Goal: Check status: Check status

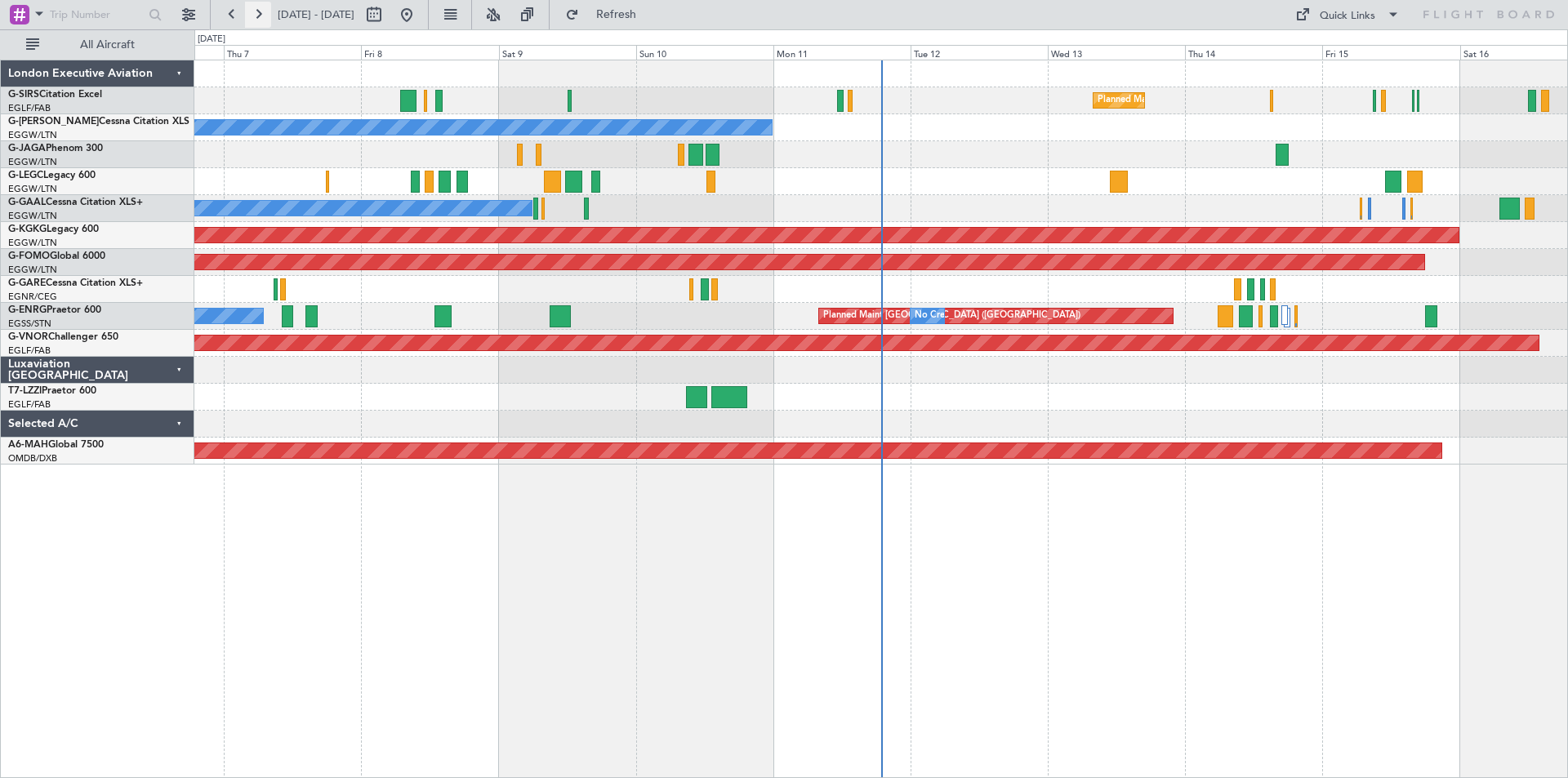
click at [265, 16] on button at bounding box center [258, 15] width 26 height 26
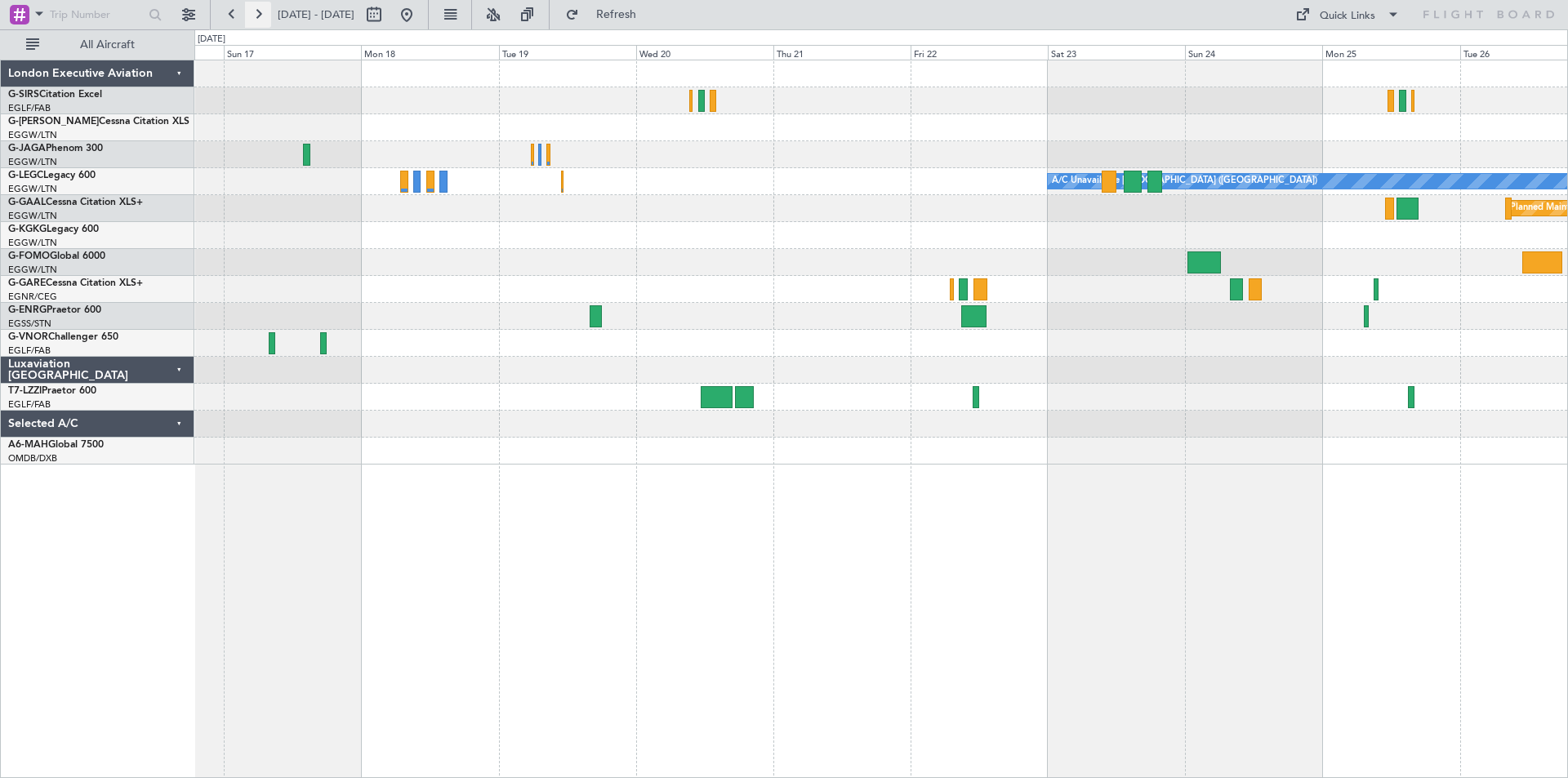
click at [257, 18] on button at bounding box center [258, 15] width 26 height 26
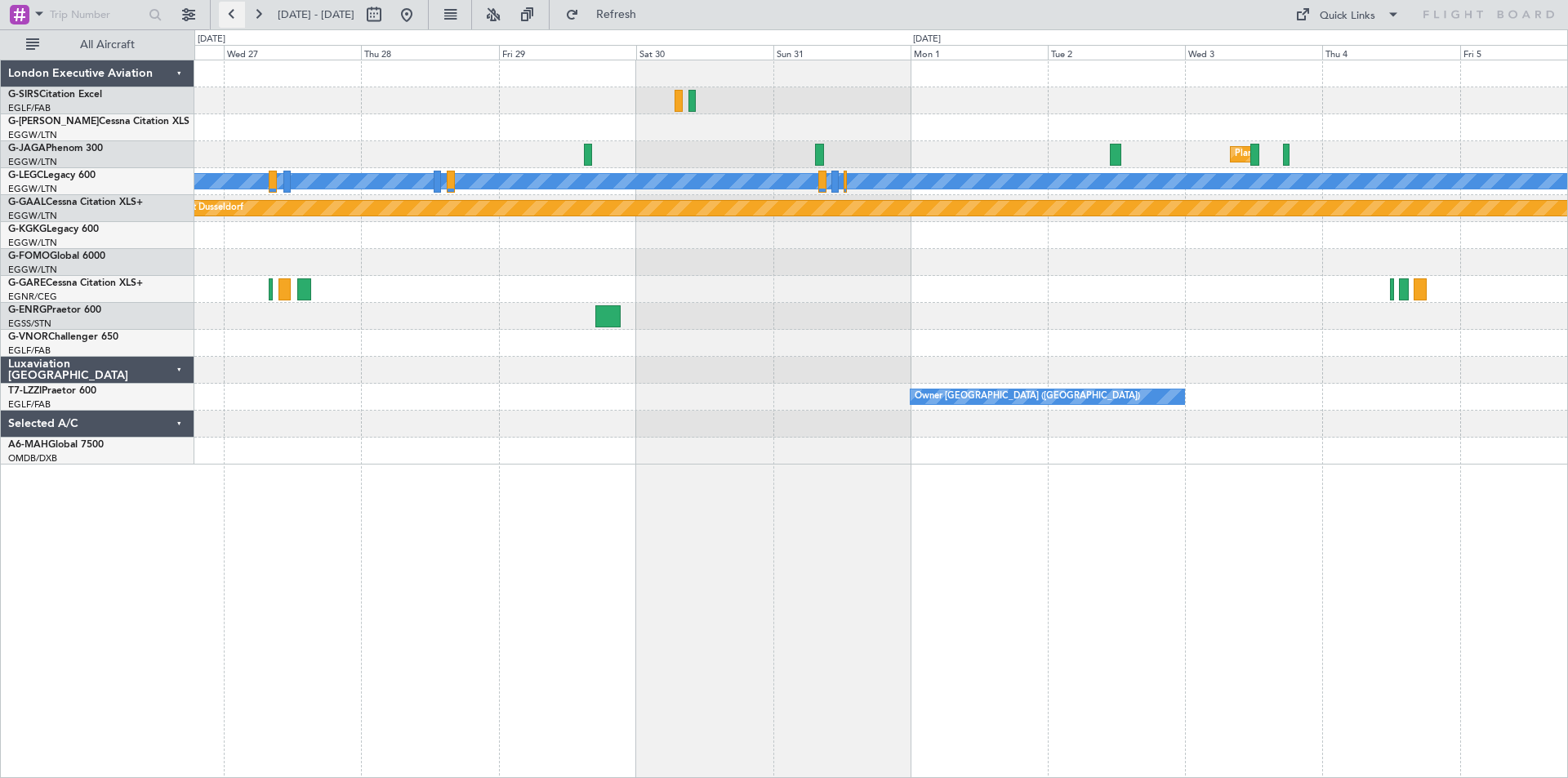
click at [233, 16] on button at bounding box center [232, 15] width 26 height 26
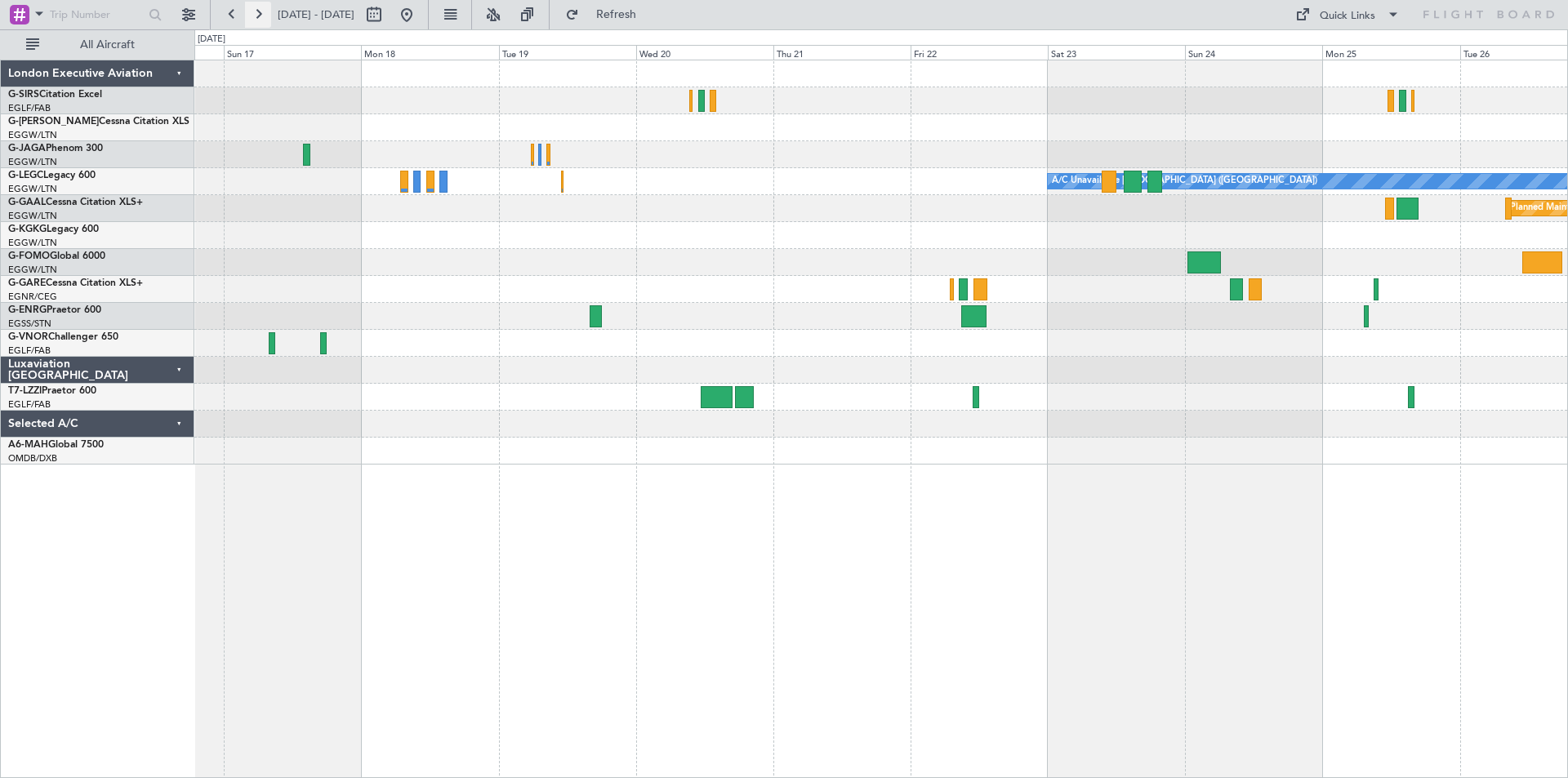
click at [265, 18] on button at bounding box center [258, 15] width 26 height 26
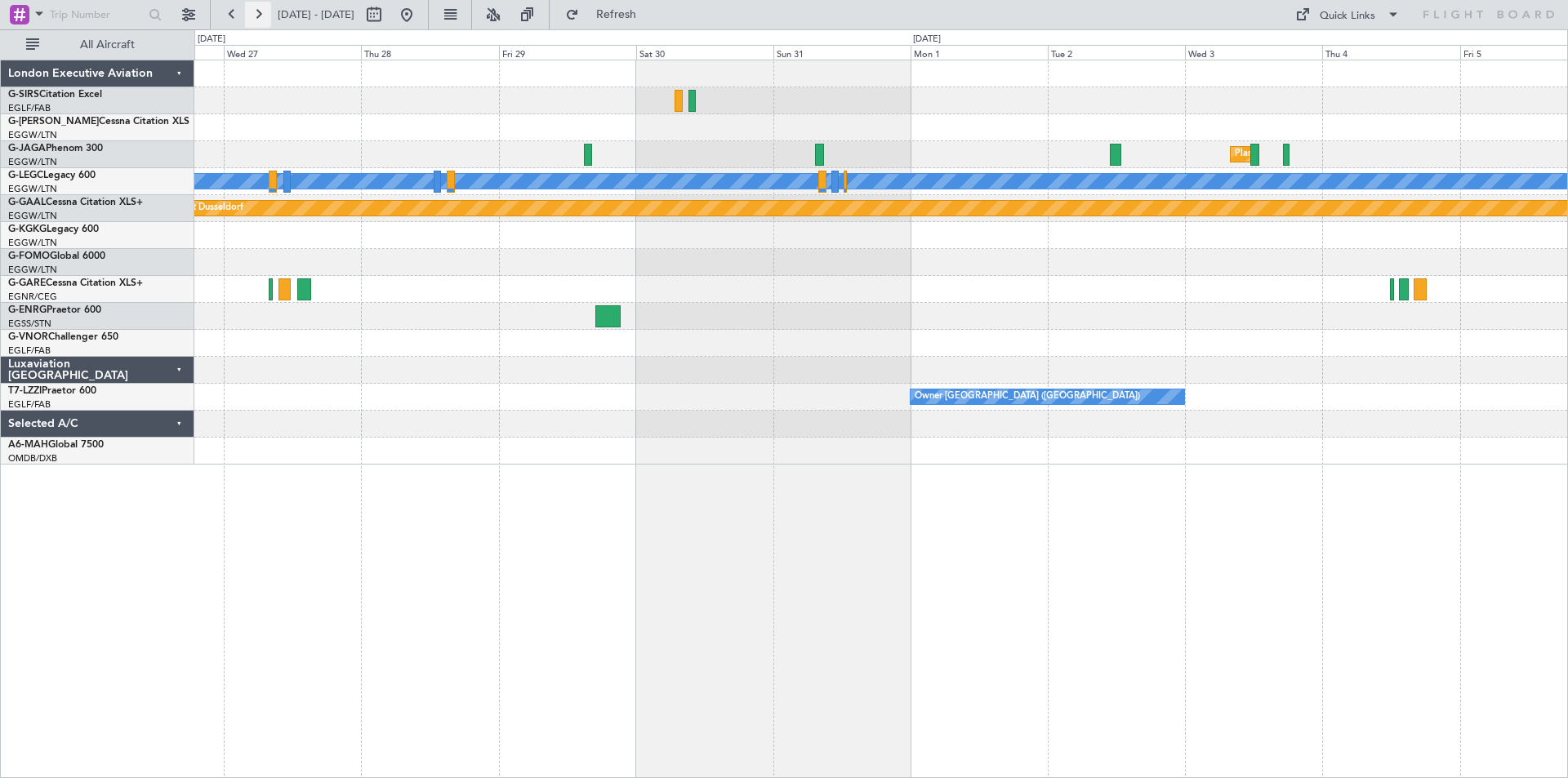
click at [265, 18] on button at bounding box center [258, 15] width 26 height 26
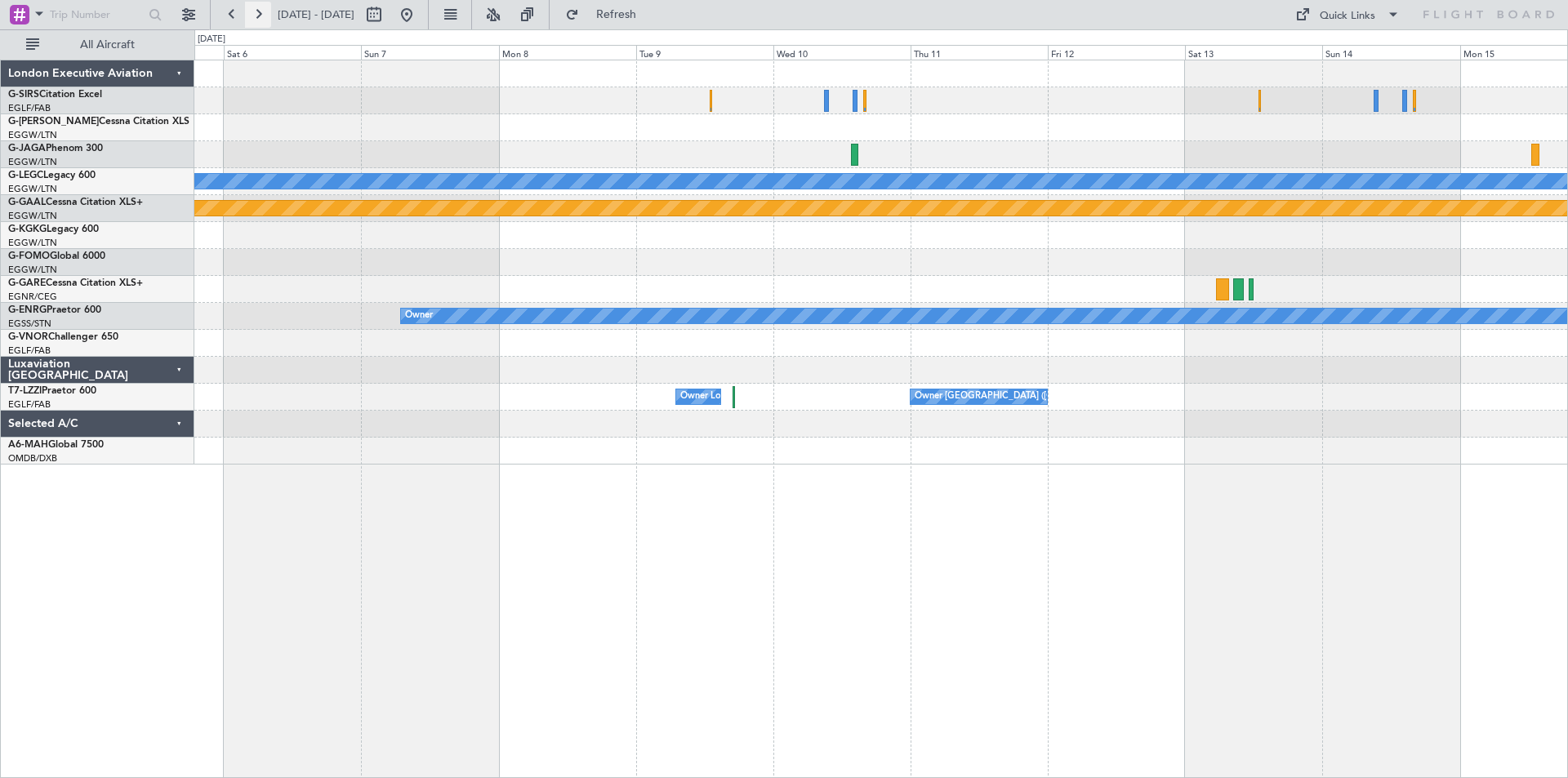
click at [262, 18] on button at bounding box center [258, 15] width 26 height 26
